Goal: Task Accomplishment & Management: Complete application form

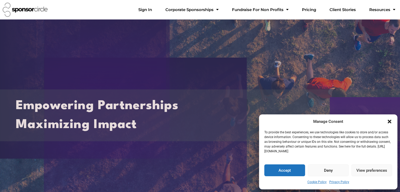
click at [390, 121] on icon "Close dialogue" at bounding box center [390, 122] width 4 height 4
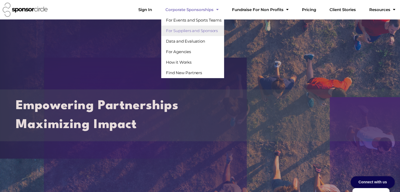
click at [203, 31] on link "For Suppliers and Sponsors" at bounding box center [192, 31] width 63 height 11
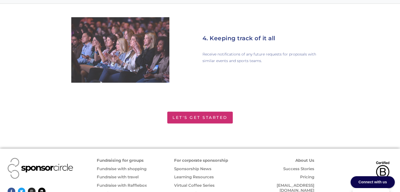
scroll to position [819, 0]
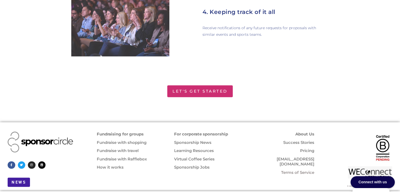
click at [307, 148] on link "Pricing" at bounding box center [307, 150] width 14 height 5
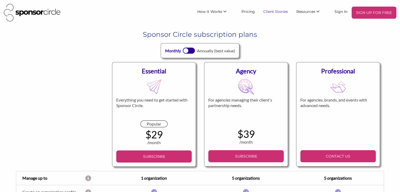
click at [276, 12] on link "Client Stories" at bounding box center [275, 11] width 33 height 9
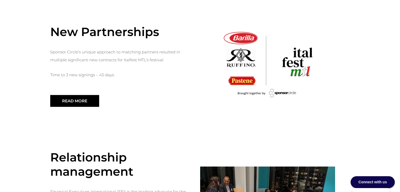
scroll to position [342, 0]
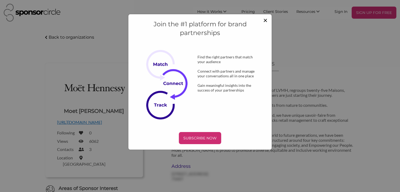
click at [265, 20] on span "×" at bounding box center [265, 20] width 4 height 9
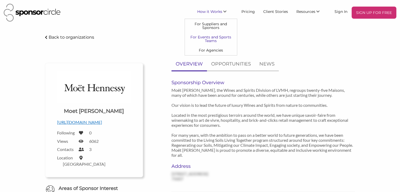
click at [210, 37] on link "For Events and Sports Teams" at bounding box center [211, 38] width 52 height 13
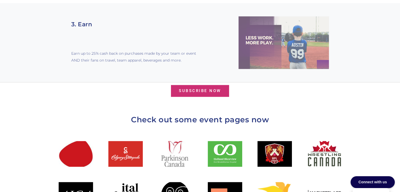
scroll to position [500, 0]
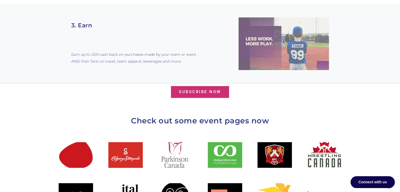
click at [193, 90] on span "Subscribe Now" at bounding box center [200, 92] width 42 height 4
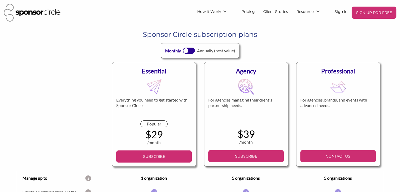
click at [187, 53] on div at bounding box center [189, 51] width 12 height 6
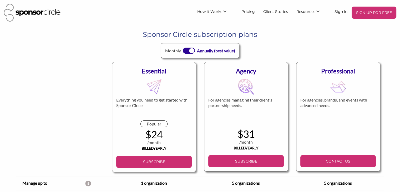
click at [187, 53] on div at bounding box center [189, 51] width 12 height 6
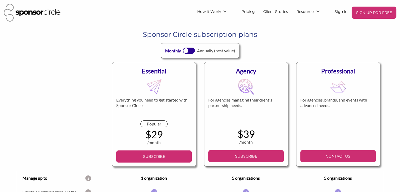
click at [195, 50] on div "Monthly Annually (best value)" at bounding box center [200, 50] width 78 height 15
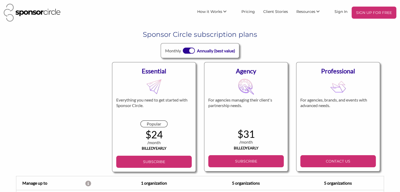
click at [184, 51] on div at bounding box center [189, 51] width 12 height 6
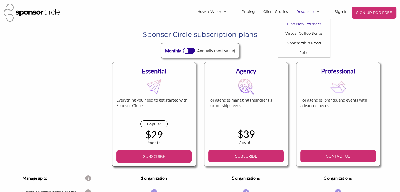
click at [302, 22] on link "Find New Partners" at bounding box center [304, 23] width 52 height 9
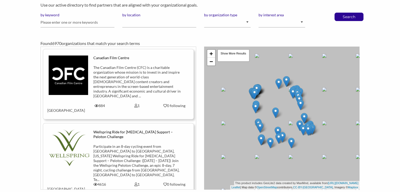
scroll to position [47, 0]
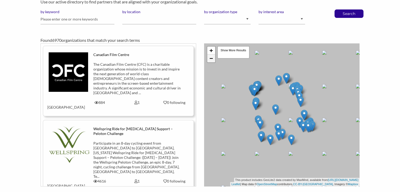
click at [213, 60] on link "−" at bounding box center [211, 58] width 8 height 8
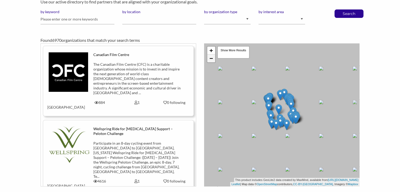
click at [213, 60] on link "−" at bounding box center [211, 58] width 8 height 8
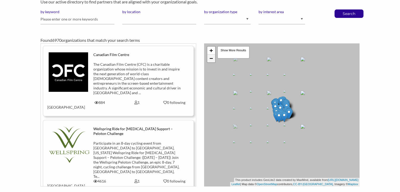
click at [213, 60] on link "−" at bounding box center [211, 58] width 8 height 8
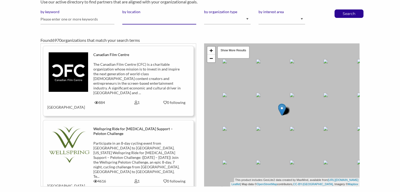
click at [134, 16] on input "by location" at bounding box center [159, 19] width 74 height 10
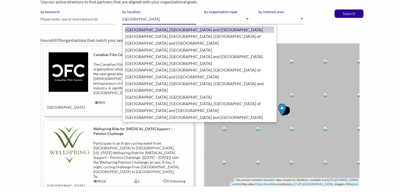
click at [149, 29] on div "London, United Kingdom of Great Britain and Northern Ireland" at bounding box center [199, 29] width 149 height 7
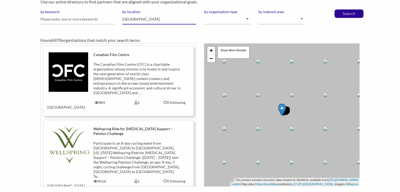
type input "London"
click at [283, 18] on select "Animal Welfare Arts and Culture Business and Entrepreneurship Community Diversi…" at bounding box center [282, 19] width 47 height 10
select select "1"
click at [259, 14] on select "Animal Welfare Arts and Culture Business and Entrepreneurship Community Diversi…" at bounding box center [282, 19] width 47 height 10
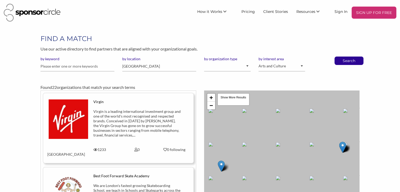
click at [337, 151] on div "+ − Leaflet | Map data © OpenStreetMap contributors, CC-BY-SA , Imagery © Mapbo…" at bounding box center [281, 161] width 155 height 143
drag, startPoint x: 348, startPoint y: 156, endPoint x: 265, endPoint y: 133, distance: 85.9
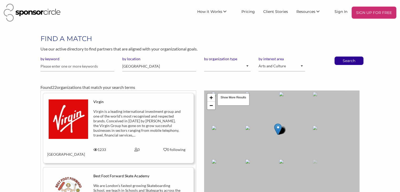
click at [265, 133] on div "+ − Leaflet | Map data © OpenStreetMap contributors, CC-BY-SA , Imagery © Mapbo…" at bounding box center [281, 161] width 155 height 143
click at [281, 139] on div "+ − Leaflet | Map data © OpenStreetMap contributors, CC-BY-SA , Imagery © Mapbo…" at bounding box center [281, 161] width 155 height 143
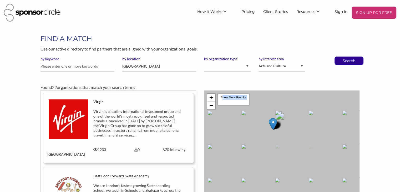
click at [281, 139] on div "+ − Leaflet | Map data © OpenStreetMap contributors, CC-BY-SA , Imagery © Mapbo…" at bounding box center [281, 161] width 155 height 143
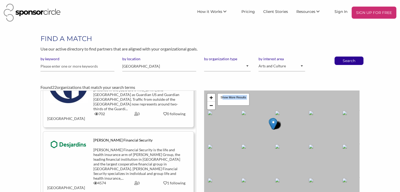
scroll to position [4386, 0]
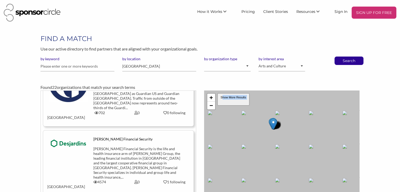
click at [230, 97] on div "Show More Results" at bounding box center [233, 99] width 32 height 13
click at [265, 132] on div "+ − Leaflet | Map data © OpenStreetMap contributors, CC-BY-SA , Imagery © Mapbo…" at bounding box center [281, 161] width 155 height 143
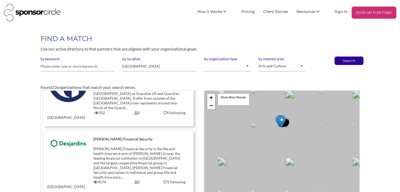
click at [265, 132] on div "+ − Leaflet | Map data © OpenStreetMap contributors, CC-BY-SA , Imagery © Mapbo…" at bounding box center [281, 161] width 155 height 143
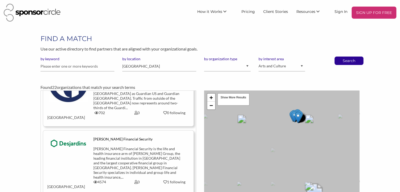
click at [265, 132] on div "+ − Leaflet | Map data © OpenStreetMap contributors, CC-BY-SA , Imagery © Mapbo…" at bounding box center [281, 161] width 155 height 143
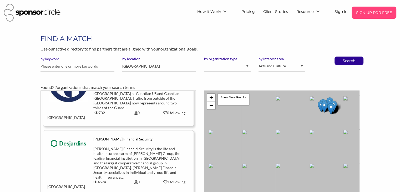
click at [372, 15] on p "SIGN UP FOR FREE" at bounding box center [374, 13] width 41 height 8
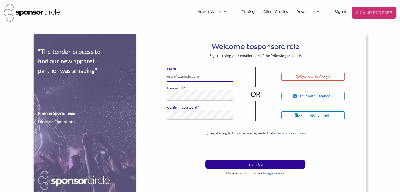
click at [186, 75] on input "* Email" at bounding box center [200, 76] width 66 height 10
type input "[EMAIL_ADDRESS][DOMAIN_NAME]"
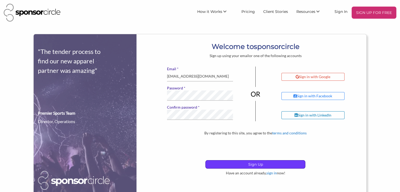
click at [241, 165] on p "Sign Up" at bounding box center [255, 164] width 99 height 8
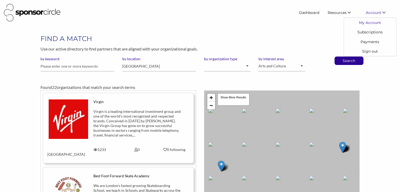
click at [371, 21] on link "My Account" at bounding box center [370, 22] width 52 height 9
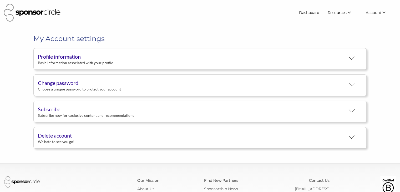
scroll to position [10, 0]
click at [61, 57] on div "Profile information" at bounding box center [192, 57] width 308 height 8
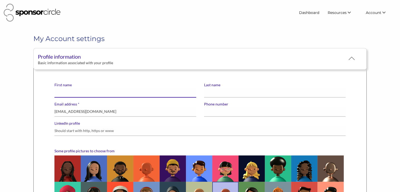
click at [65, 91] on input "First name" at bounding box center [125, 92] width 142 height 10
type input "Oli"
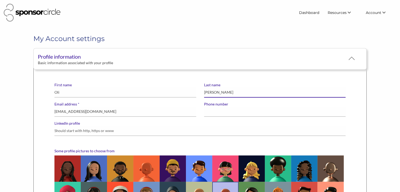
type input "Foss"
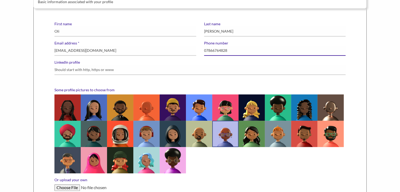
scroll to position [62, 0]
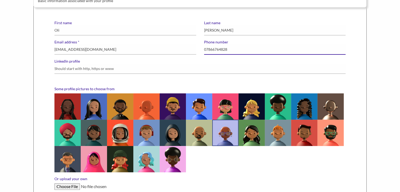
type input "07866764828"
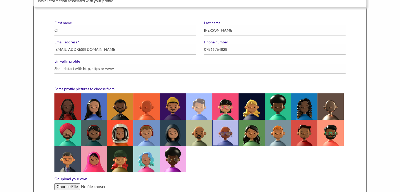
click at [202, 105] on img at bounding box center [199, 106] width 26 height 26
click at [0, 0] on input "radio" at bounding box center [0, 0] width 0 height 0
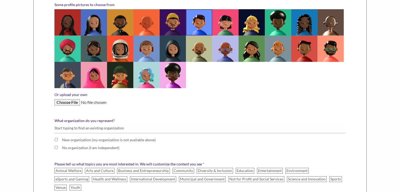
scroll to position [147, 0]
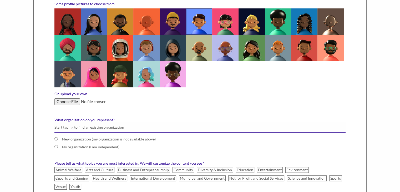
click at [66, 128] on input "What organization do you represent?" at bounding box center [199, 127] width 291 height 10
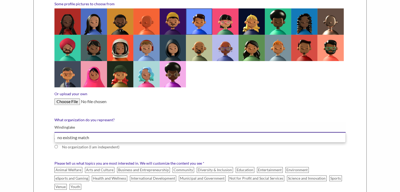
type input "Windinglake"
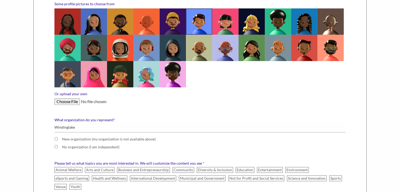
click at [44, 138] on div "First name Oli Last name Foss * Email address oli@windinglake.co.uk Phone numbe…" at bounding box center [200, 103] width 334 height 367
click at [56, 138] on input "New organization (my organization is not available above)" at bounding box center [55, 138] width 3 height 3
radio input "true"
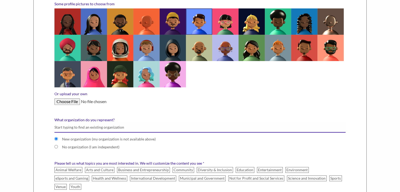
click at [67, 125] on input "What organization do you represent?" at bounding box center [199, 127] width 291 height 10
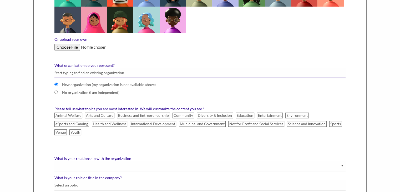
scroll to position [202, 0]
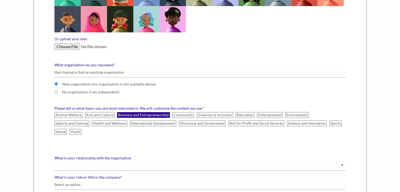
click at [139, 114] on label "Business and Entrepreneurship" at bounding box center [143, 115] width 53 height 6
click at [0, 0] on input "Business and Entrepreneurship" at bounding box center [0, 0] width 0 height 0
click at [265, 115] on label "Entertainment" at bounding box center [270, 115] width 26 height 6
click at [0, 0] on input "Entertainment" at bounding box center [0, 0] width 0 height 0
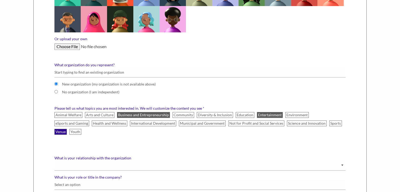
click at [67, 129] on label "Venue" at bounding box center [60, 132] width 12 height 6
click at [0, 0] on input "Venue" at bounding box center [0, 0] width 0 height 0
click at [92, 122] on label "Health and Wellness" at bounding box center [110, 123] width 36 height 6
click at [0, 0] on input "Health and Wellness" at bounding box center [0, 0] width 0 height 0
click at [97, 113] on label "Arts and Culture" at bounding box center [99, 115] width 29 height 6
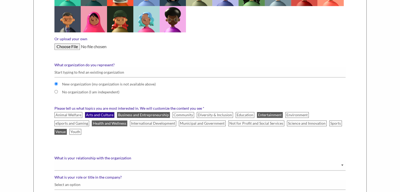
click at [0, 0] on input "Arts and Culture" at bounding box center [0, 0] width 0 height 0
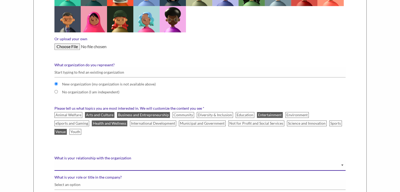
click at [89, 160] on select "Staff Volunteer" at bounding box center [199, 165] width 291 height 10
select select "Staff"
click at [54, 160] on select "Staff Volunteer" at bounding box center [199, 165] width 291 height 10
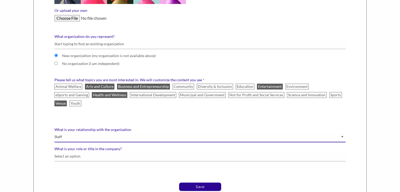
scroll to position [231, 0]
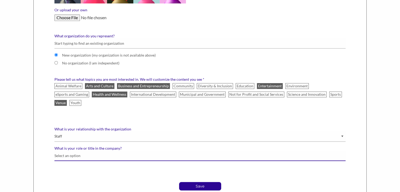
click at [66, 151] on input "What is your role or title in the company?" at bounding box center [199, 156] width 291 height 10
type input "G"
type input "Senior Management"
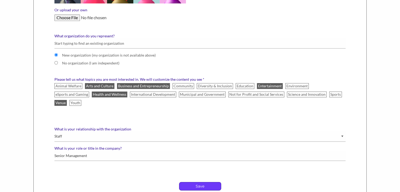
click at [189, 182] on p "Save" at bounding box center [200, 186] width 42 height 8
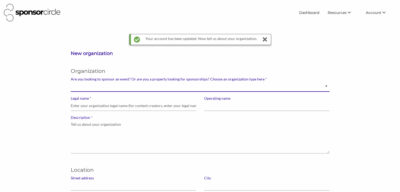
click at [84, 87] on select "Brand manager looking to sell to or sponsor events and sports teams Event organ…" at bounding box center [200, 87] width 259 height 10
select select "Property"
click at [71, 82] on select "Brand manager looking to sell to or sponsor events and sports teams Event organ…" at bounding box center [200, 87] width 259 height 10
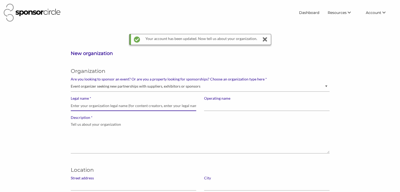
click at [87, 105] on input "* Legal name" at bounding box center [133, 106] width 125 height 10
type input "W"
type input "Cutting Edge Events Ltd"
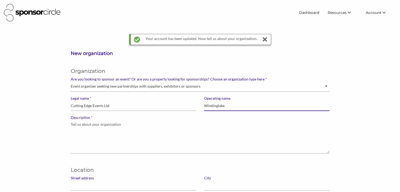
type input "Windinglake"
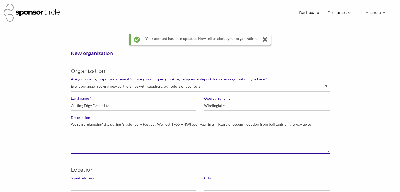
click at [308, 124] on textarea "We run a 'glamping' site during Glastonbury Festival. We host 1700 HNWI each ye…" at bounding box center [200, 137] width 259 height 34
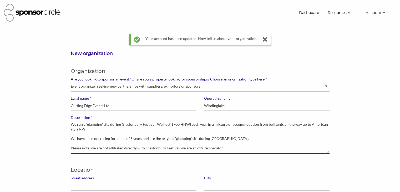
scroll to position [1, 0]
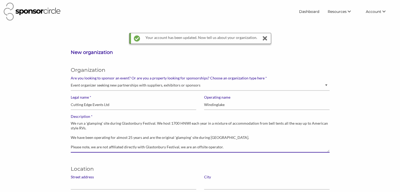
click at [107, 147] on textarea "We run a 'glamping' site during Glastonbury Festival. We host 1700 HNWI each ye…" at bounding box center [200, 136] width 259 height 34
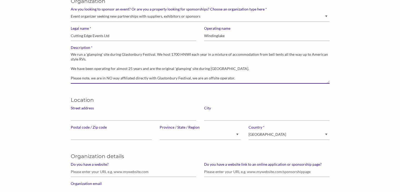
scroll to position [70, 0]
type textarea "We run a 'glamping' site during Glastonbury Festival. We host 1700 HNWI each ye…"
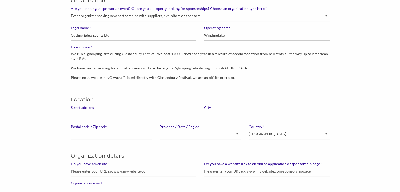
click at [79, 116] on input "Street address" at bounding box center [133, 115] width 125 height 10
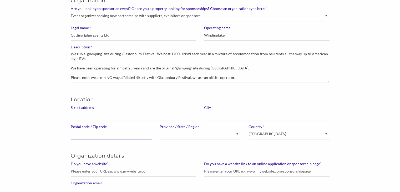
click at [85, 136] on input "Postal code / Zip code" at bounding box center [111, 134] width 81 height 10
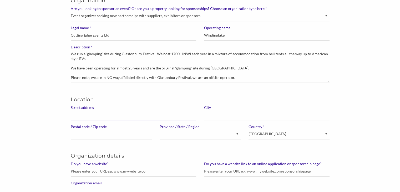
click at [73, 115] on input "Street address" at bounding box center [133, 115] width 125 height 10
type input "[GEOGRAPHIC_DATA]"
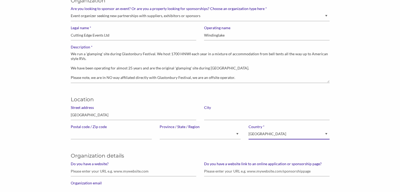
click at [261, 134] on select "[GEOGRAPHIC_DATA] [GEOGRAPHIC_DATA] --------------- [GEOGRAPHIC_DATA] [GEOGRAPH…" at bounding box center [289, 134] width 81 height 10
select select "United Kingdom of [GEOGRAPHIC_DATA] and [GEOGRAPHIC_DATA]"
click at [249, 129] on select "[GEOGRAPHIC_DATA] [GEOGRAPHIC_DATA] --------------- [GEOGRAPHIC_DATA] [GEOGRAPH…" at bounding box center [289, 134] width 81 height 10
click at [125, 134] on input "Postal code / Zip code" at bounding box center [111, 134] width 81 height 10
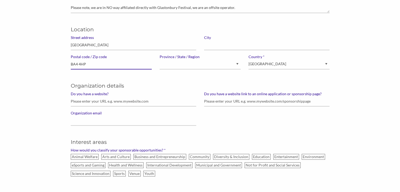
scroll to position [141, 0]
type input "BA4 4HP"
click at [83, 100] on input "Do you have a website?" at bounding box center [133, 101] width 125 height 10
paste input "[URL][DOMAIN_NAME]"
type input "[URL][DOMAIN_NAME]"
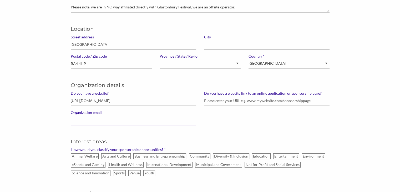
click at [88, 120] on input "Organization email" at bounding box center [133, 120] width 125 height 10
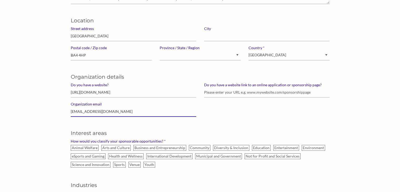
type input "[EMAIL_ADDRESS][DOMAIN_NAME]"
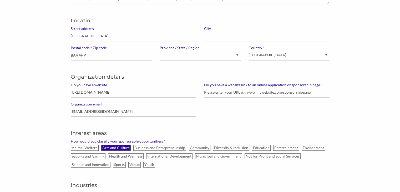
click at [116, 148] on label "Arts and Culture" at bounding box center [115, 148] width 29 height 6
click at [0, 0] on input "Arts and Culture" at bounding box center [0, 0] width 0 height 0
click at [233, 147] on label "Diversity & Inclusion" at bounding box center [231, 148] width 36 height 6
click at [0, 0] on input "Diversity & Inclusion" at bounding box center [0, 0] width 0 height 0
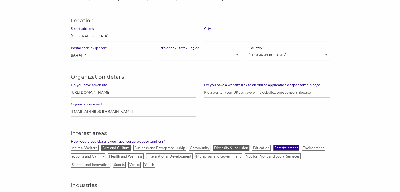
click at [284, 149] on label "Entertainment" at bounding box center [286, 148] width 26 height 6
click at [0, 0] on input "Entertainment" at bounding box center [0, 0] width 0 height 0
click at [305, 147] on label "Environment" at bounding box center [313, 148] width 23 height 6
click at [0, 0] on input "Environment" at bounding box center [0, 0] width 0 height 0
click at [196, 148] on label "Community" at bounding box center [200, 148] width 22 height 6
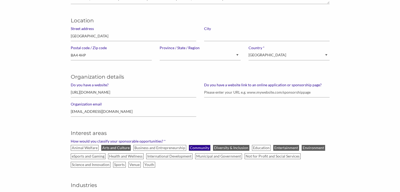
click at [0, 0] on input "Community" at bounding box center [0, 0] width 0 height 0
click at [162, 145] on label "Business and Entrepreneurship" at bounding box center [159, 148] width 53 height 6
click at [0, 0] on input "Business and Entrepreneurship" at bounding box center [0, 0] width 0 height 0
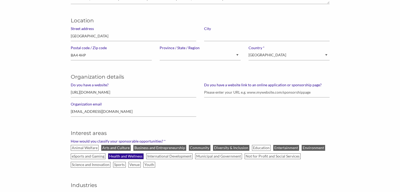
click at [126, 156] on label "Health and Wellness" at bounding box center [126, 156] width 36 height 6
click at [0, 0] on input "Health and Wellness" at bounding box center [0, 0] width 0 height 0
click at [137, 166] on label "Venue" at bounding box center [134, 165] width 12 height 6
click at [0, 0] on input "Venue" at bounding box center [0, 0] width 0 height 0
click at [80, 155] on label "eSports and Gaming" at bounding box center [88, 156] width 35 height 6
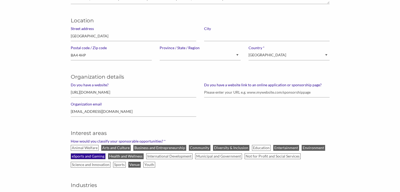
click at [0, 0] on input "eSports and Gaming" at bounding box center [0, 0] width 0 height 0
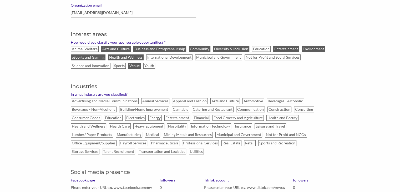
scroll to position [251, 0]
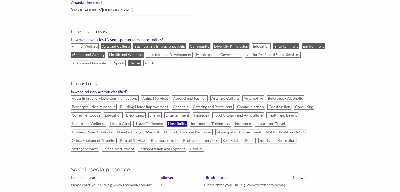
click at [174, 121] on label "Hospitality" at bounding box center [177, 124] width 20 height 6
click at [0, 0] on input "Hospitality" at bounding box center [0, 0] width 0 height 0
click at [173, 114] on label "Entertainment" at bounding box center [177, 115] width 26 height 6
click at [0, 0] on input "Entertainment" at bounding box center [0, 0] width 0 height 0
click at [90, 62] on label "Science and Innovation" at bounding box center [91, 63] width 40 height 6
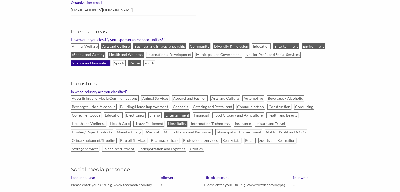
click at [0, 0] on input "Science and Innovation" at bounding box center [0, 0] width 0 height 0
click at [121, 64] on label "Sports" at bounding box center [119, 63] width 13 height 6
click at [0, 0] on input "Sports" at bounding box center [0, 0] width 0 height 0
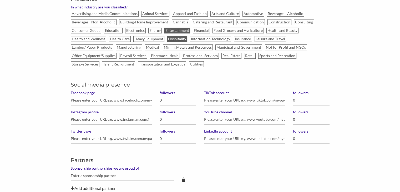
scroll to position [336, 0]
click at [77, 118] on input "Instagram profile" at bounding box center [111, 119] width 81 height 10
click at [86, 116] on input "Instagram profile" at bounding box center [111, 119] width 81 height 10
paste input "https://www.instagram.com/windinglake/?hl=en-gb"
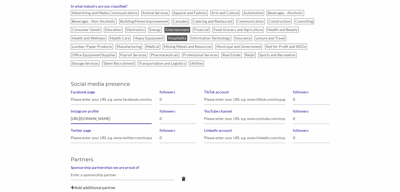
scroll to position [0, 1]
type input "https://www.instagram.com/windinglake/?hl=en-gb"
click at [164, 116] on input "0" at bounding box center [178, 119] width 37 height 10
type input "2,200"
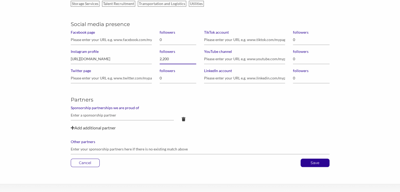
scroll to position [401, 0]
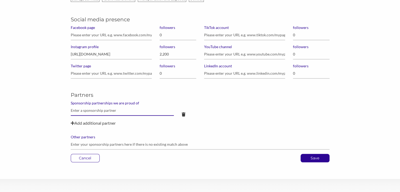
click at [77, 109] on input "text" at bounding box center [122, 110] width 103 height 10
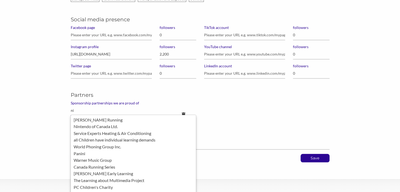
type input "n"
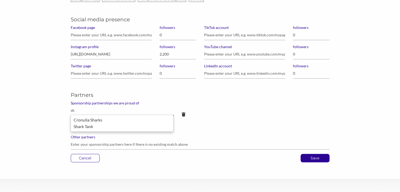
type input "s"
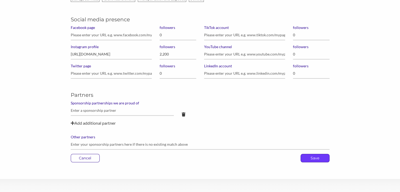
click at [310, 156] on p "Save" at bounding box center [315, 158] width 28 height 8
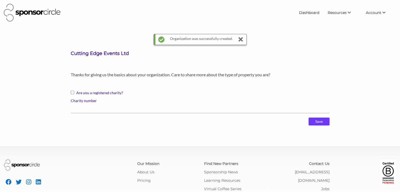
click at [317, 120] on input "Save" at bounding box center [319, 122] width 21 height 8
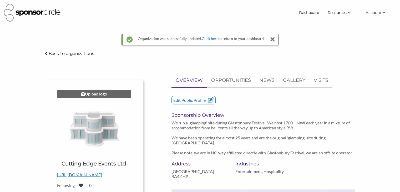
click at [87, 93] on div "Upload logo" at bounding box center [94, 94] width 74 height 8
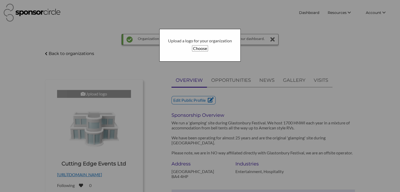
click at [198, 49] on button "Choose" at bounding box center [200, 48] width 16 height 6
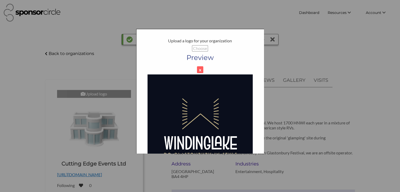
click at [205, 114] on img at bounding box center [200, 126] width 105 height 104
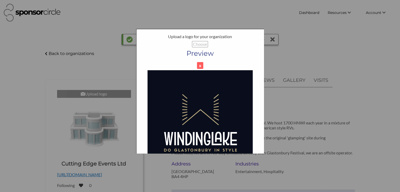
scroll to position [48, 0]
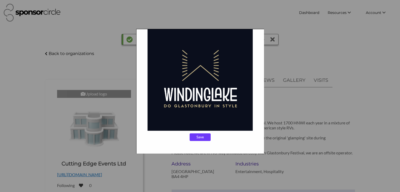
click at [200, 134] on input "Save" at bounding box center [200, 137] width 21 height 8
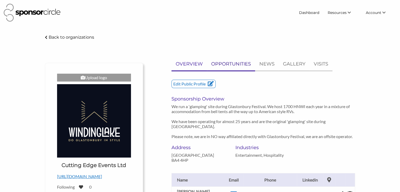
click at [234, 64] on p "OPPORTUNITIES" at bounding box center [231, 64] width 40 height 8
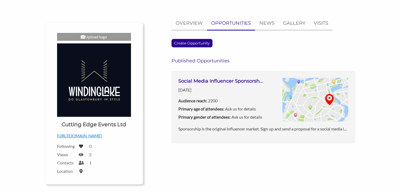
scroll to position [41, 0]
click at [225, 81] on h3 "Social Media Influencer Sponsorship" at bounding box center [220, 81] width 85 height 7
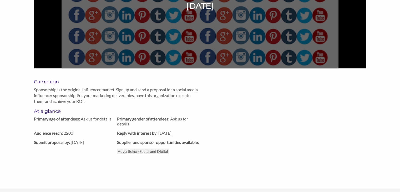
scroll to position [148, 0]
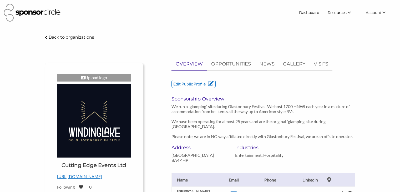
scroll to position [40, 0]
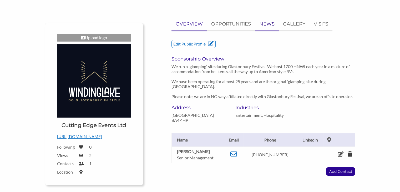
click at [266, 23] on p "NEWS" at bounding box center [266, 24] width 15 height 8
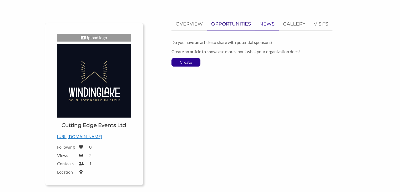
click at [229, 23] on p "OPPORTUNITIES" at bounding box center [231, 24] width 40 height 8
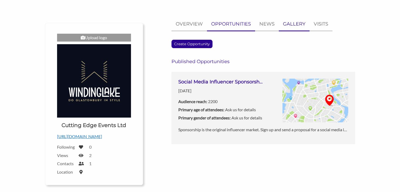
click at [298, 25] on p "GALLERY" at bounding box center [294, 24] width 22 height 8
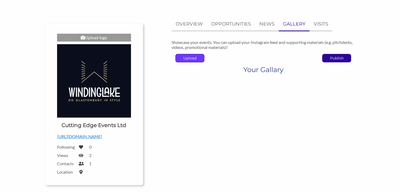
click at [193, 58] on p "Upload" at bounding box center [190, 58] width 28 height 8
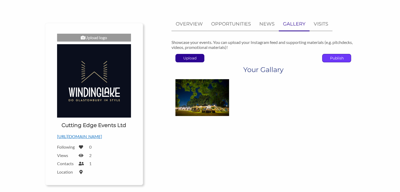
click at [335, 59] on p "Publish" at bounding box center [336, 58] width 28 height 8
click at [189, 24] on p "OVERVIEW" at bounding box center [189, 24] width 27 height 8
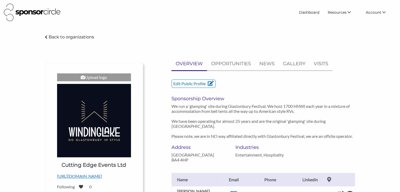
scroll to position [0, 0]
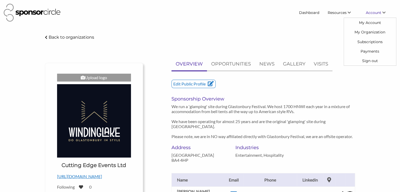
click at [371, 12] on span "Account" at bounding box center [374, 12] width 16 height 5
click at [367, 32] on link "My Organization" at bounding box center [370, 31] width 52 height 9
click at [370, 41] on link "Subscriptions" at bounding box center [370, 41] width 52 height 9
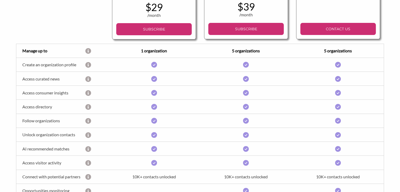
scroll to position [127, 0]
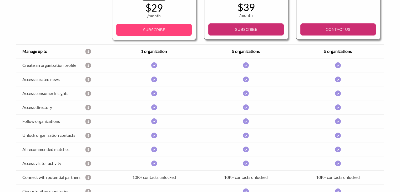
click at [148, 30] on p "SUBSCRIBE" at bounding box center [153, 30] width 71 height 8
